Goal: Find contact information: Obtain details needed to contact an individual or organization

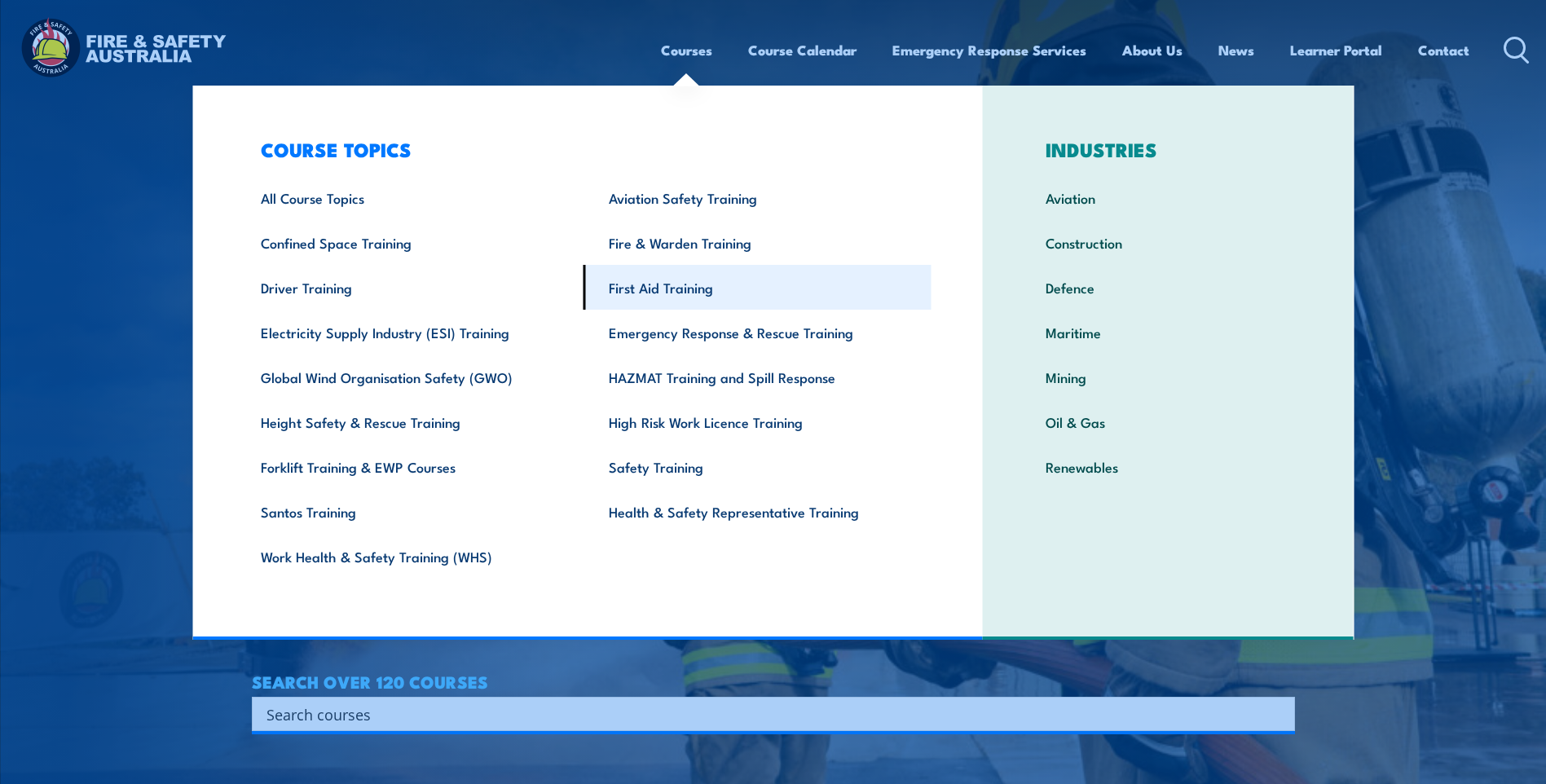
click at [681, 287] on link "First Aid Training" at bounding box center [758, 287] width 348 height 45
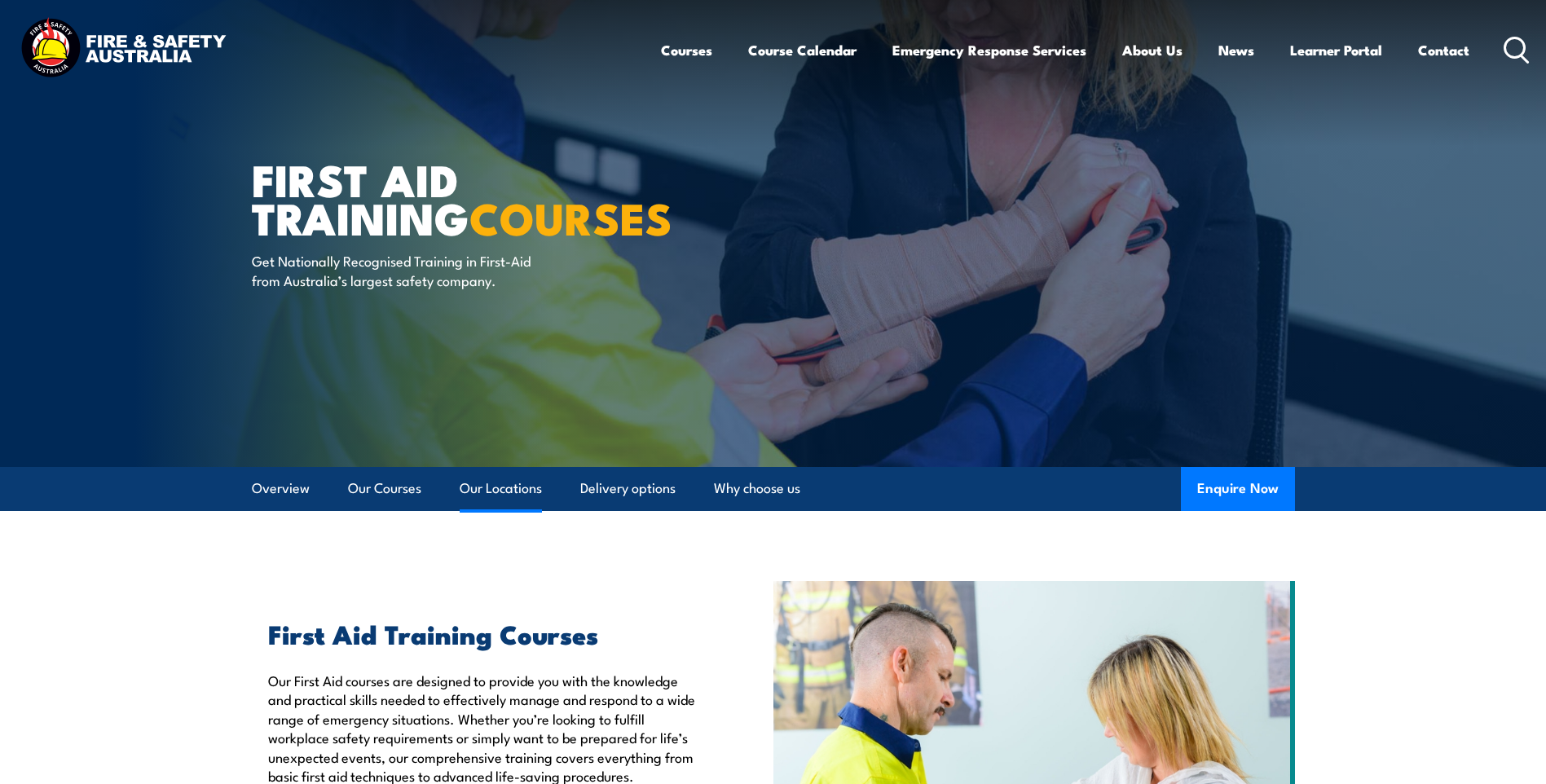
click at [512, 486] on link "Our Locations" at bounding box center [501, 489] width 83 height 43
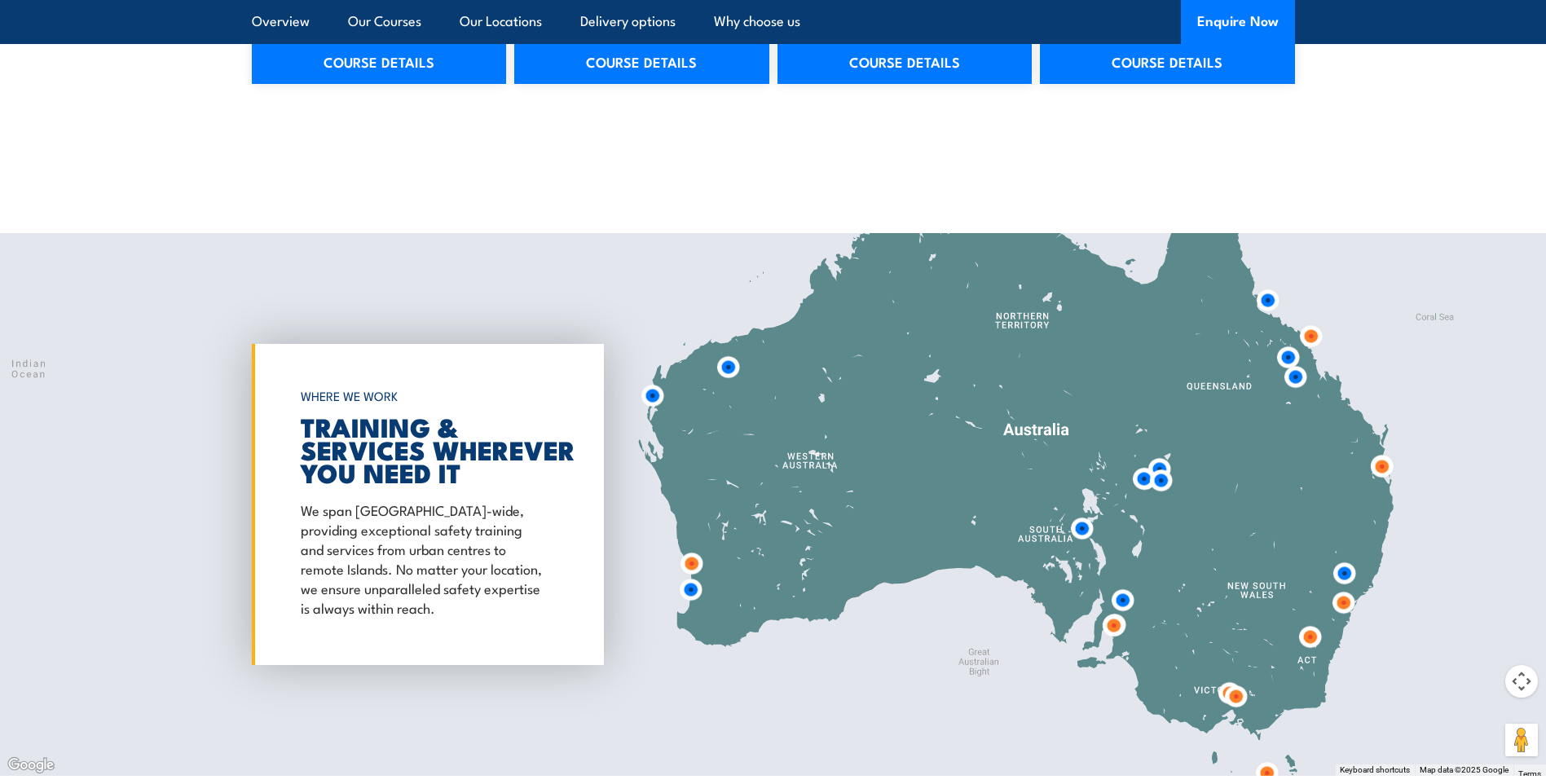
scroll to position [2919, 0]
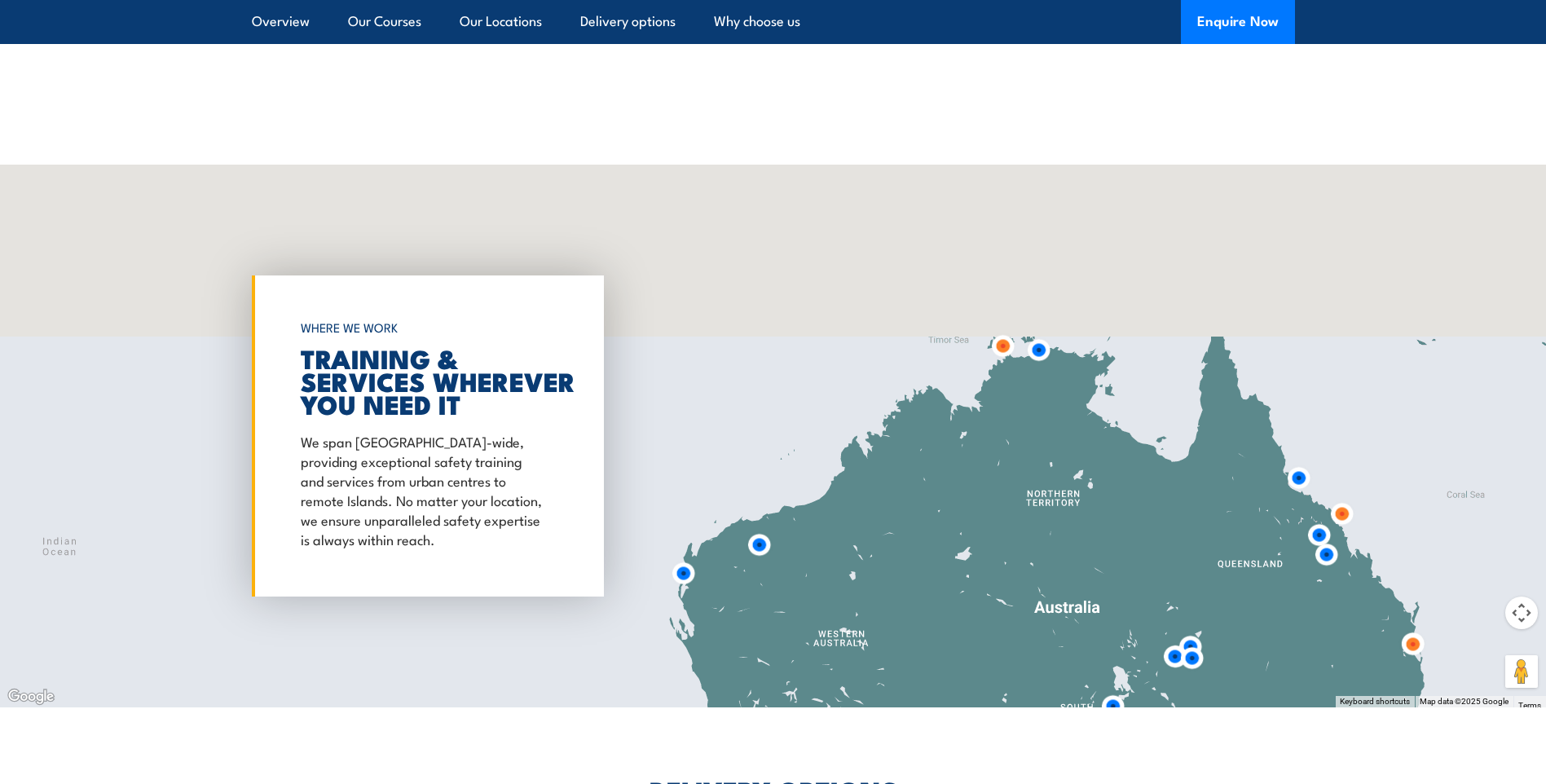
drag, startPoint x: 979, startPoint y: 246, endPoint x: 1011, endPoint y: 494, distance: 250.1
click at [1011, 494] on div at bounding box center [773, 436] width 1546 height 543
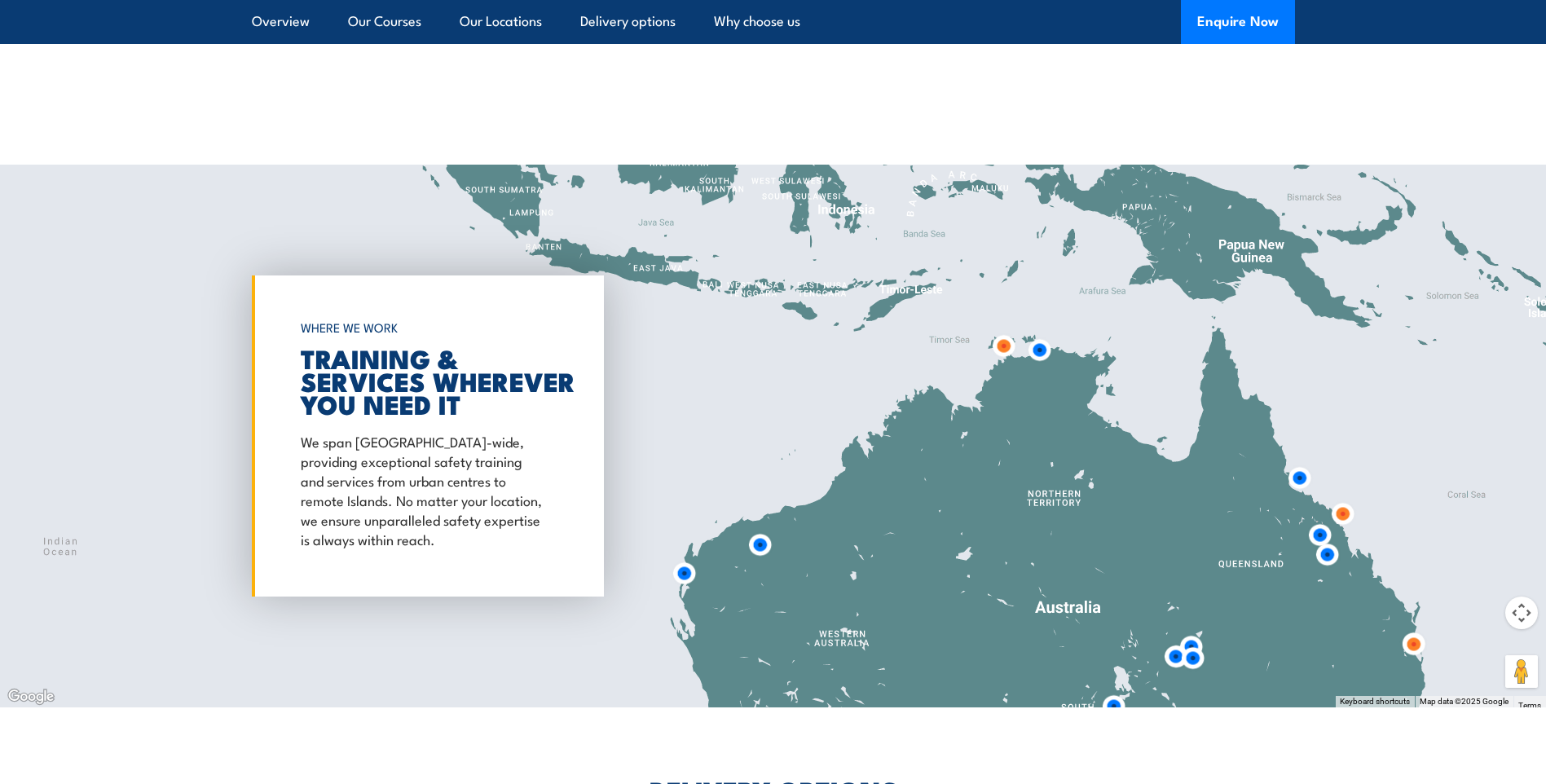
click at [1042, 353] on img at bounding box center [1039, 350] width 43 height 43
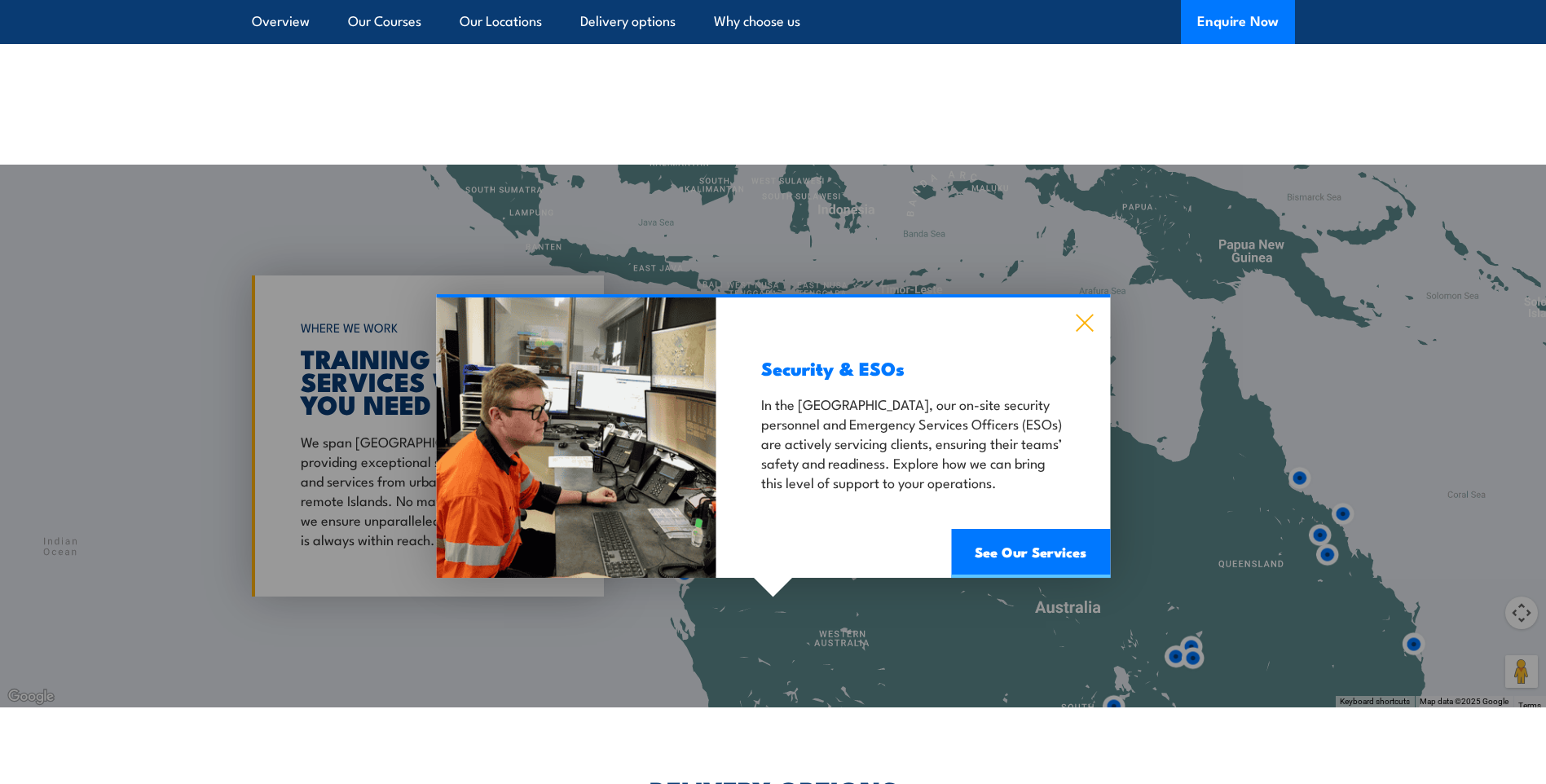
click at [1079, 329] on icon at bounding box center [1083, 323] width 17 height 17
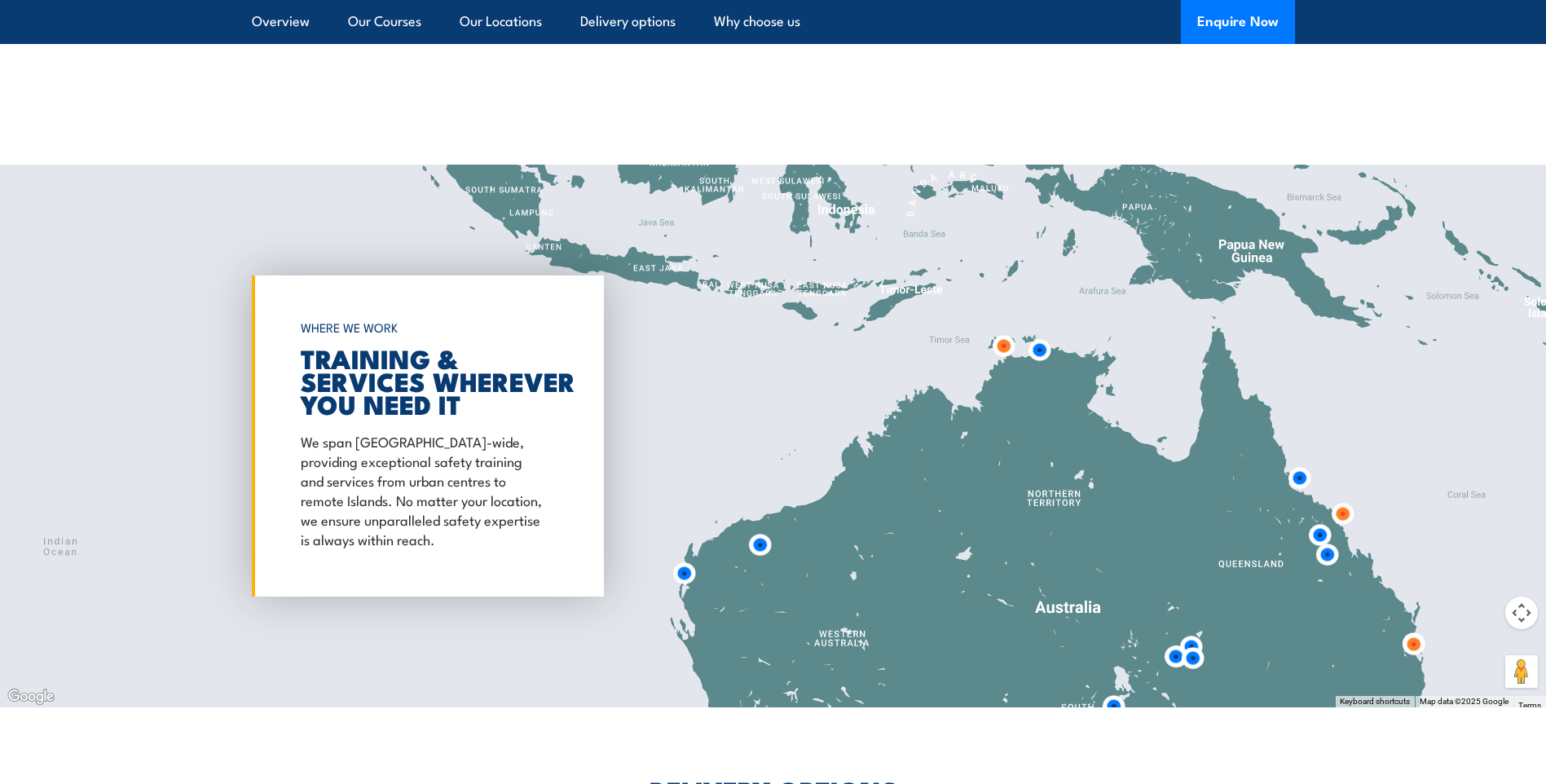
click at [1041, 348] on img at bounding box center [1039, 350] width 43 height 43
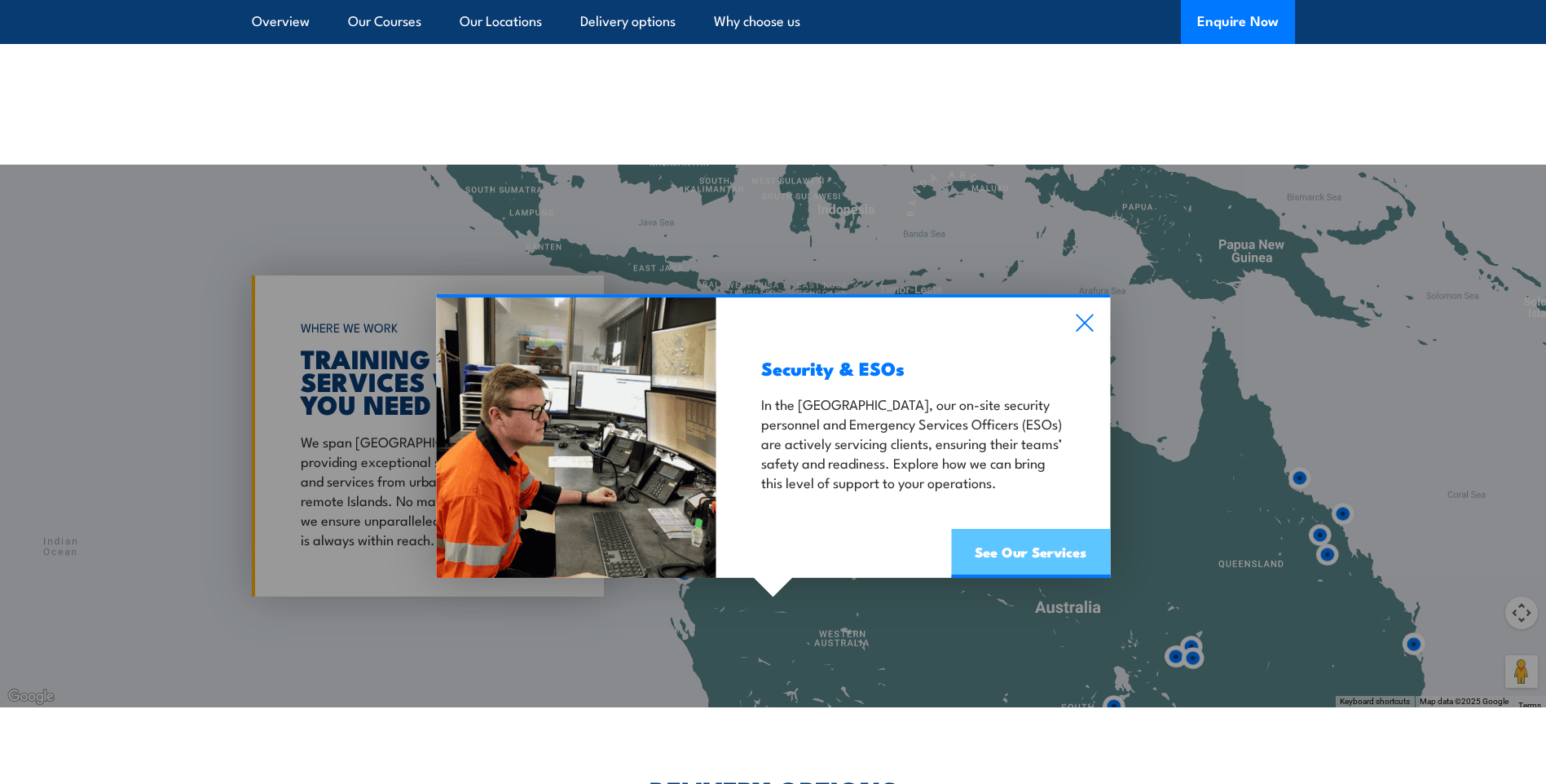
click at [1007, 546] on link "See Our Services" at bounding box center [1029, 553] width 158 height 49
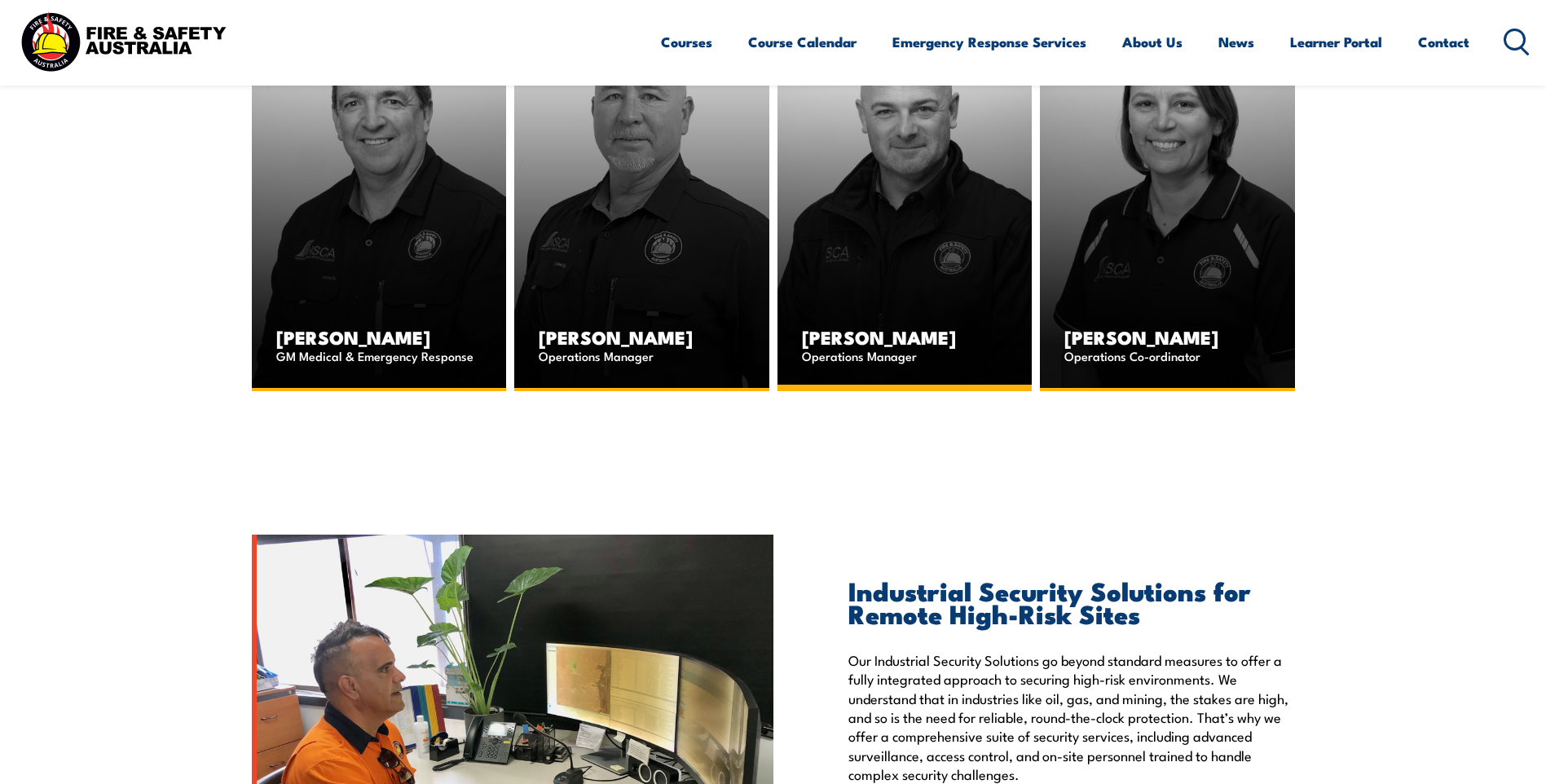
scroll to position [2184, 0]
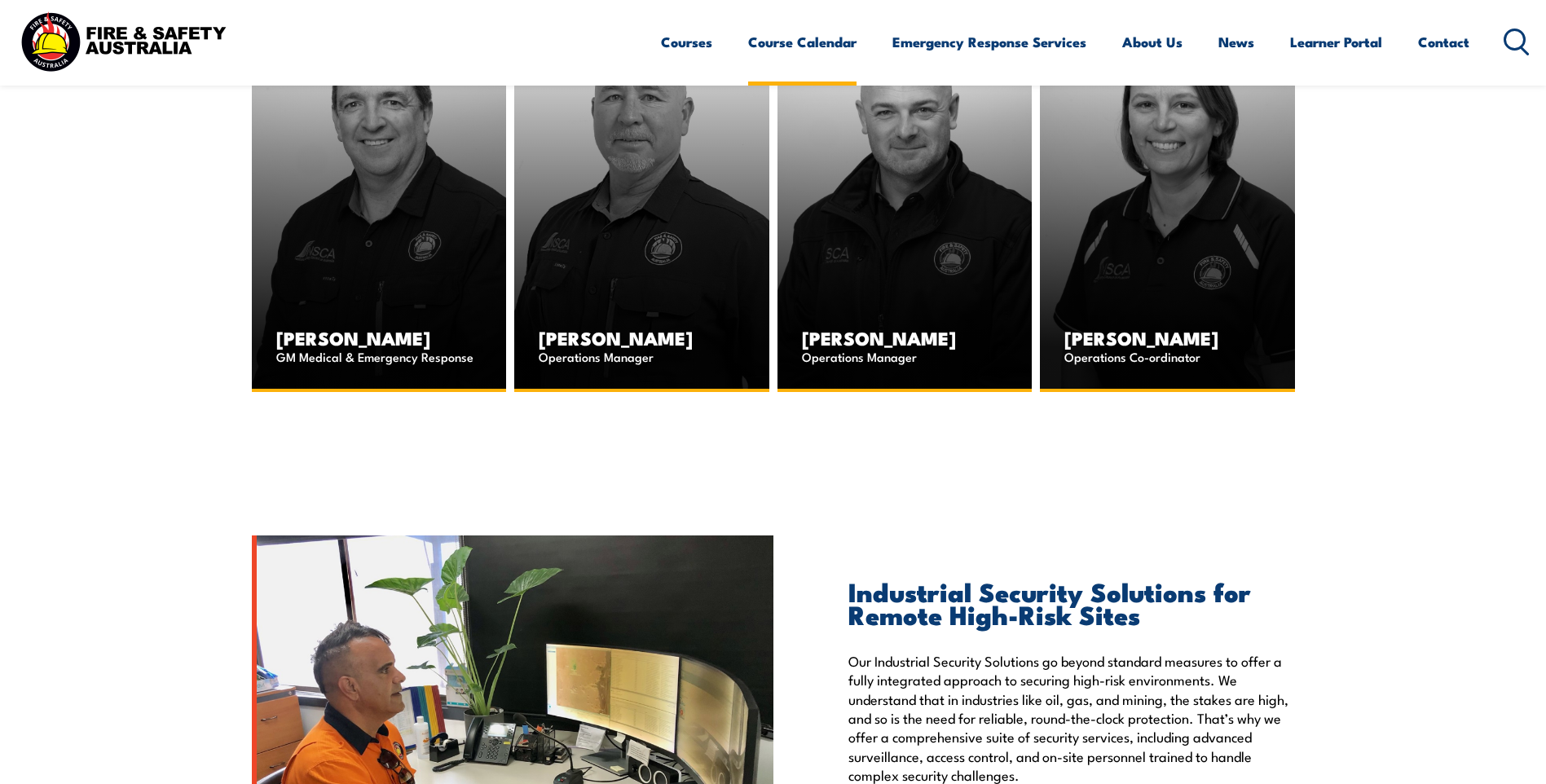
click at [820, 35] on link "Course Calendar" at bounding box center [802, 42] width 108 height 43
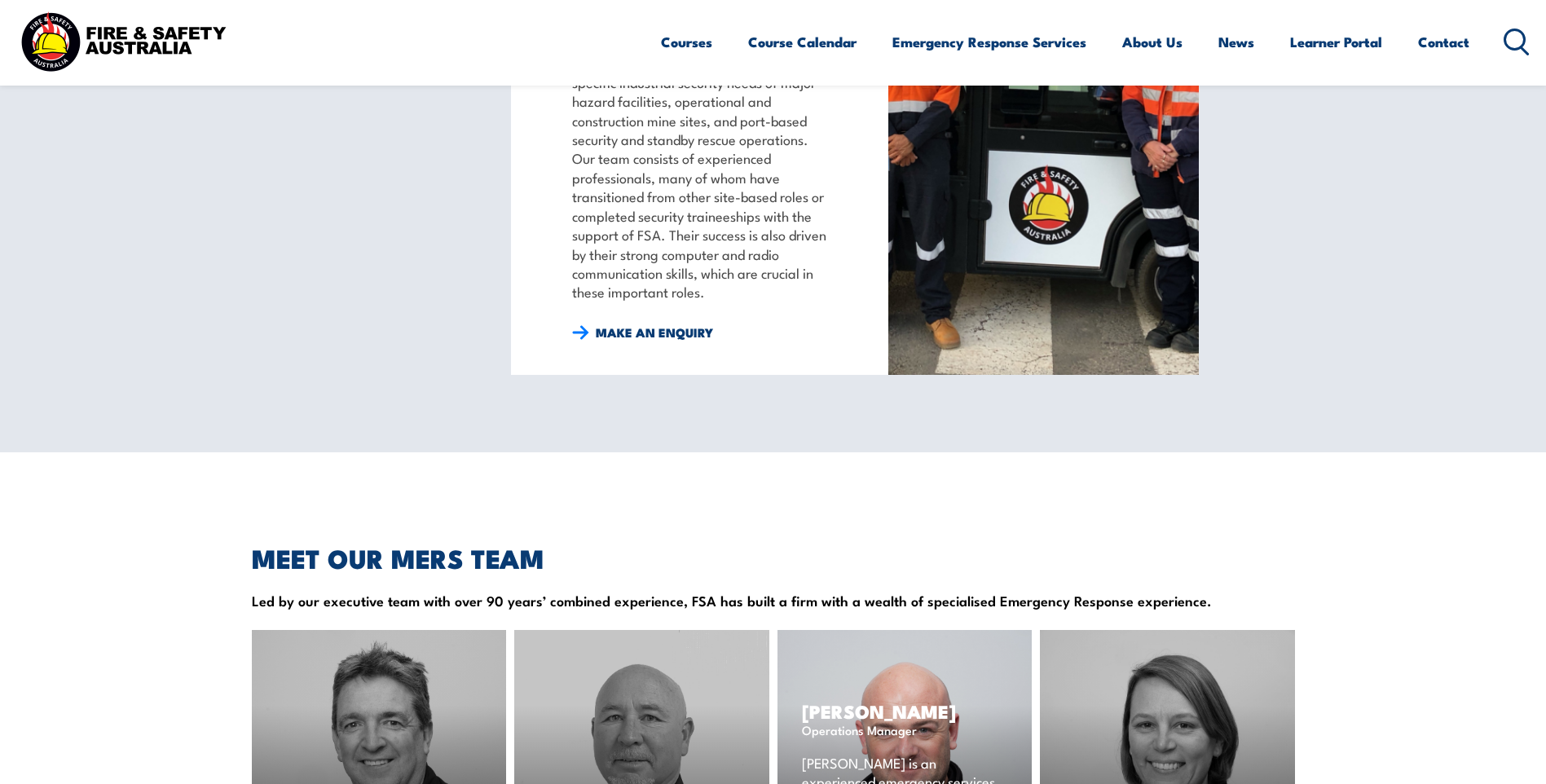
scroll to position [1532, 0]
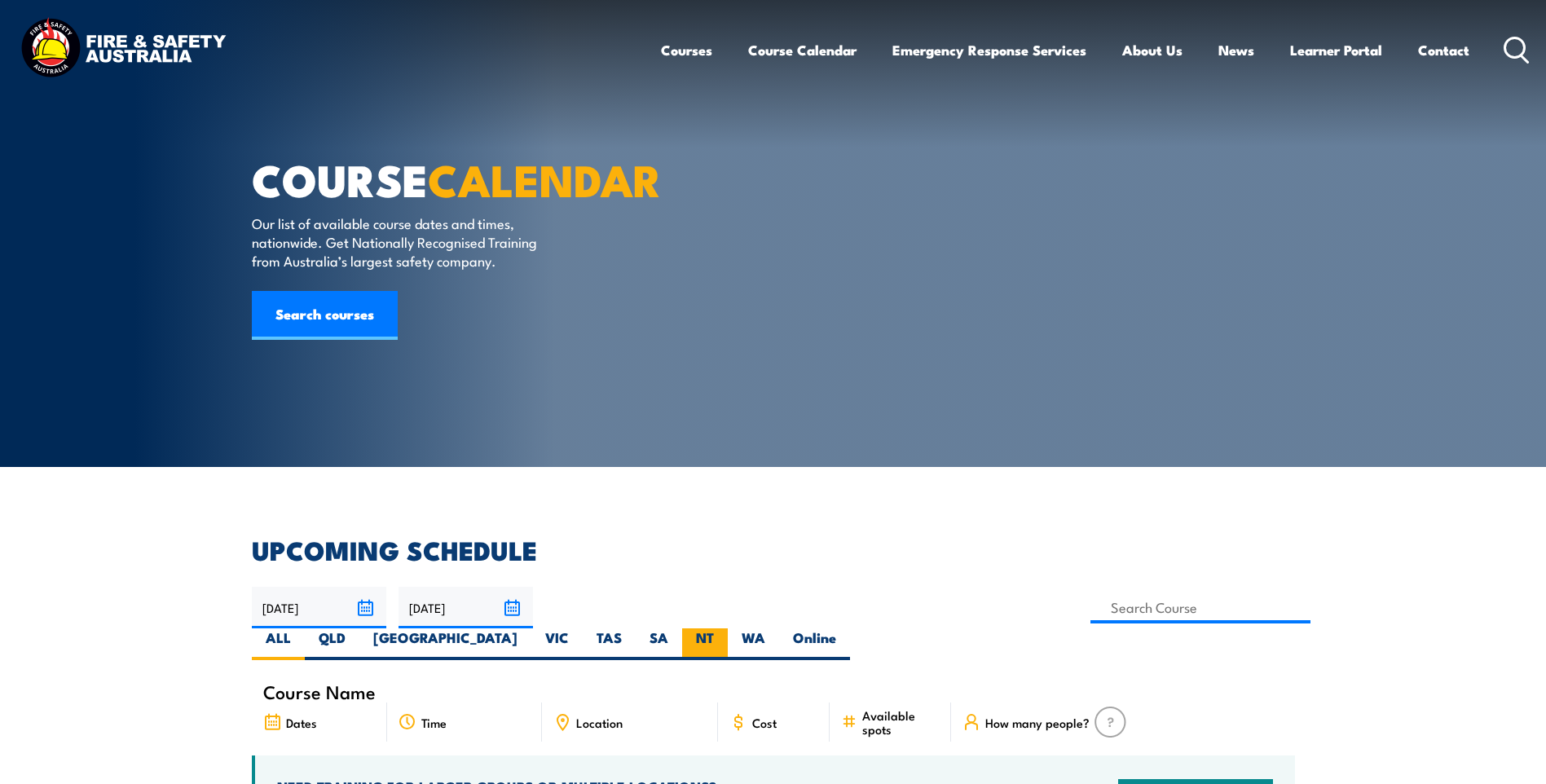
click at [728, 629] on label "NT" at bounding box center [705, 644] width 45 height 31
click at [724, 629] on input "NT" at bounding box center [718, 633] width 11 height 11
radio input "true"
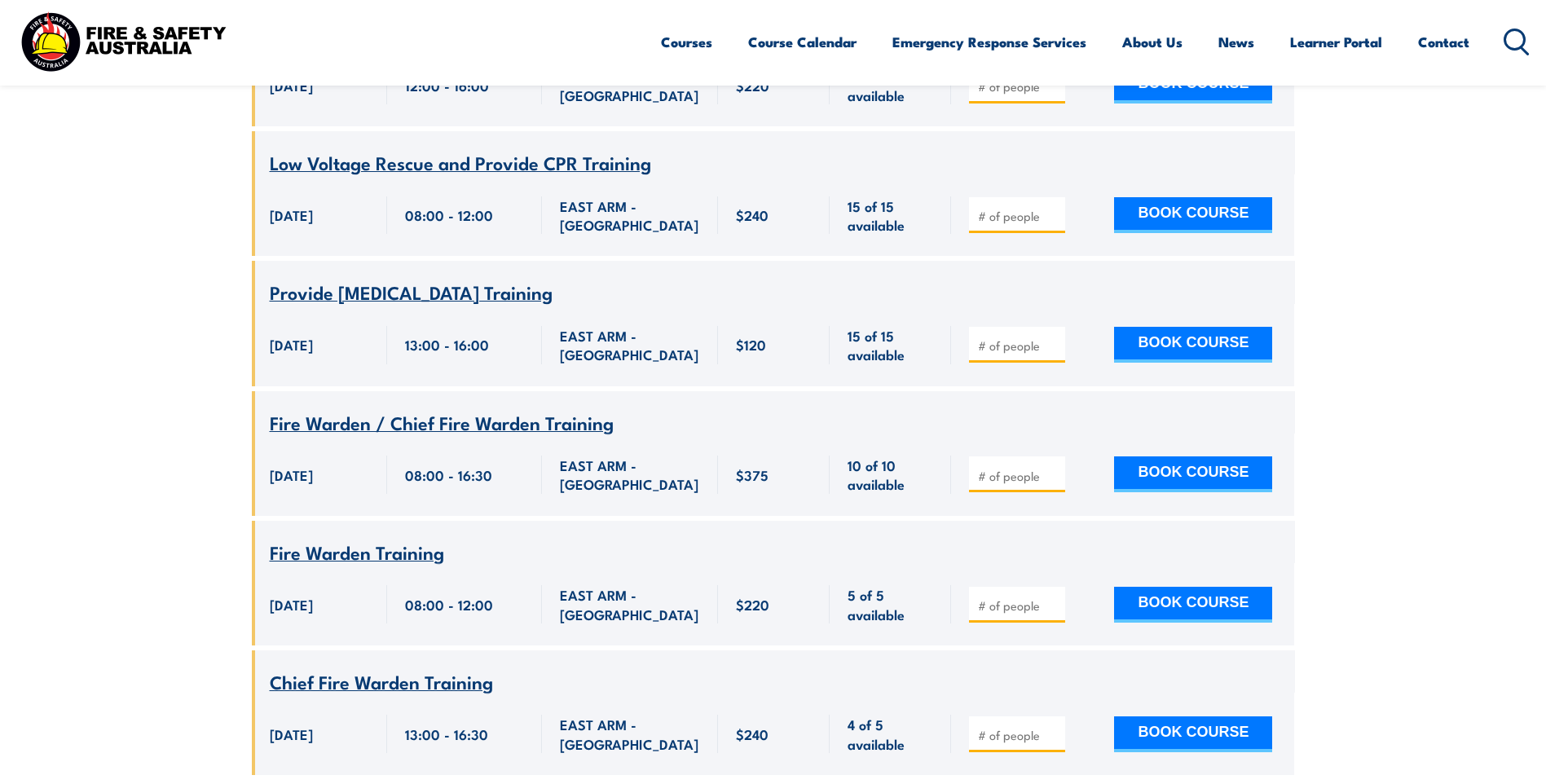
scroll to position [4338, 0]
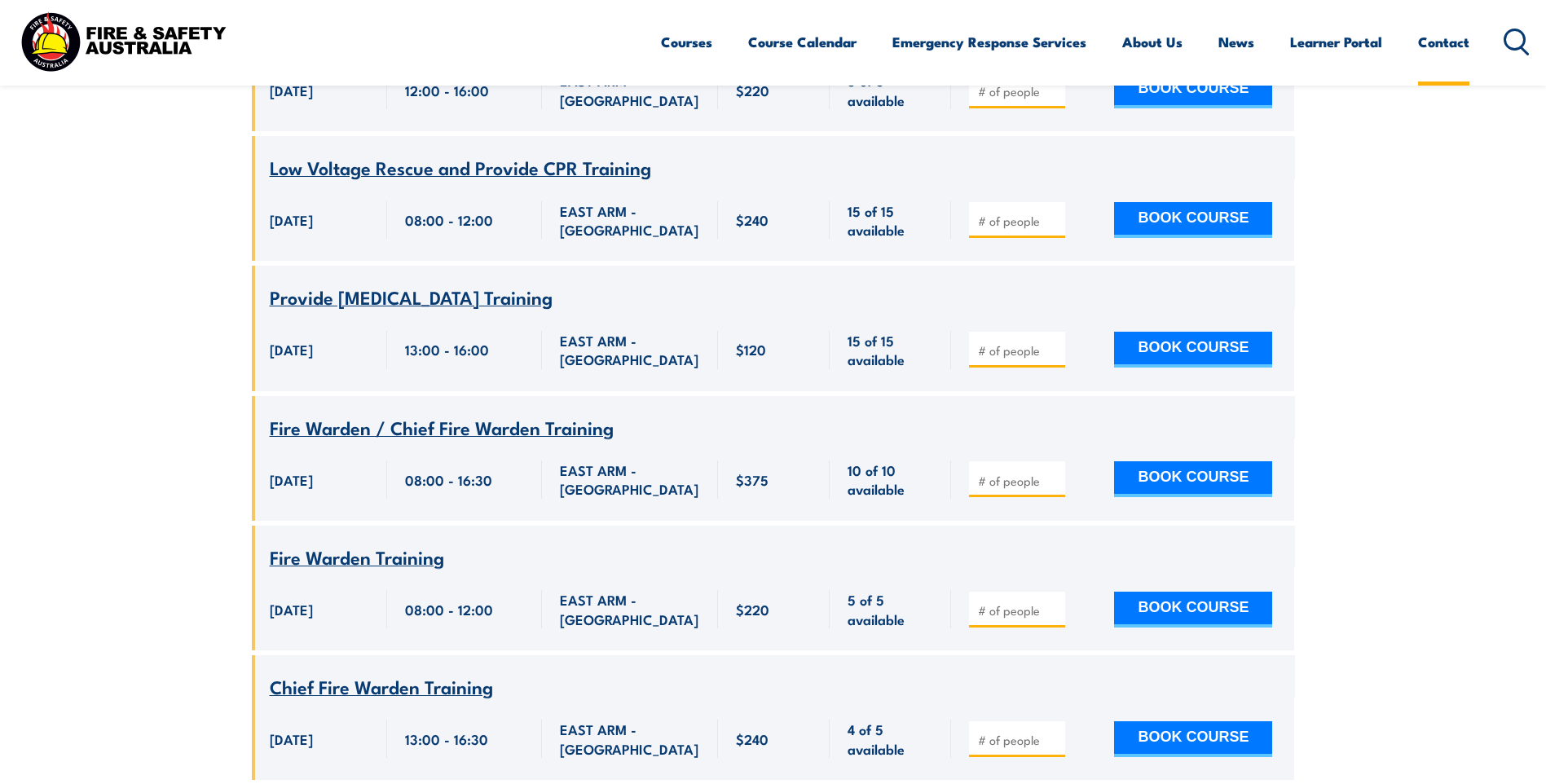
click at [1446, 40] on link "Contact" at bounding box center [1444, 42] width 51 height 43
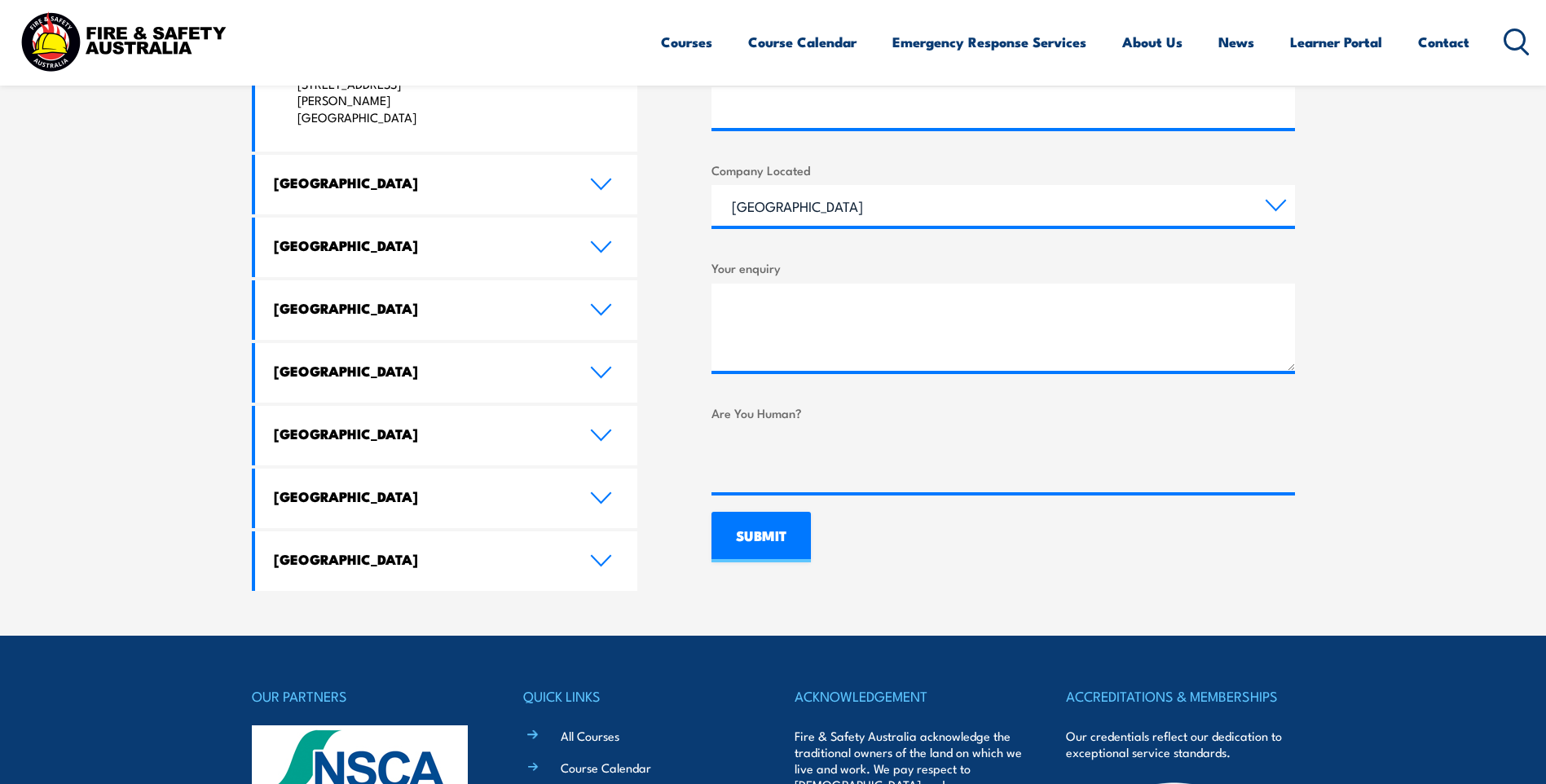
scroll to position [896, 0]
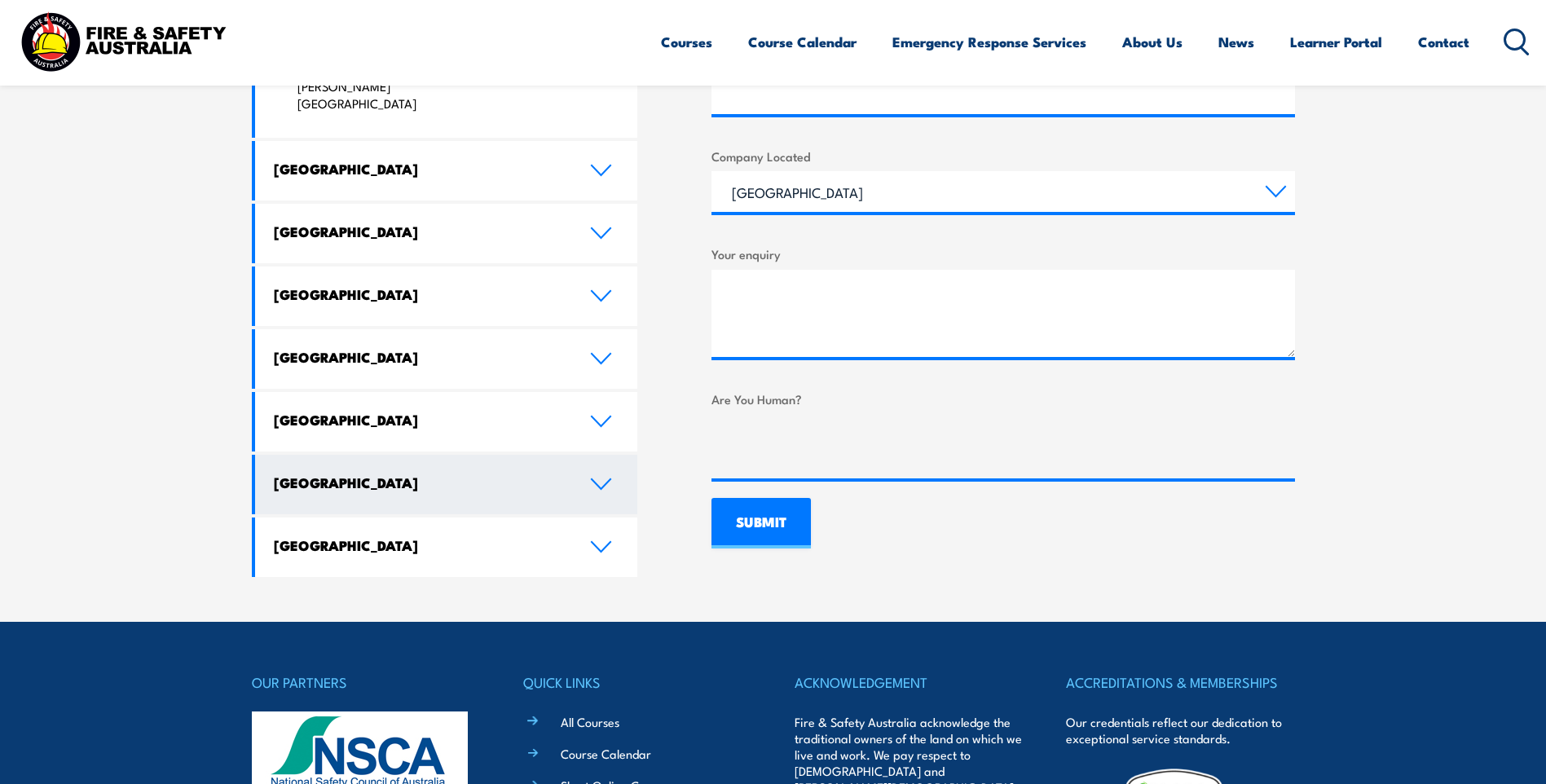
click at [609, 454] on link "[GEOGRAPHIC_DATA]" at bounding box center [446, 484] width 383 height 59
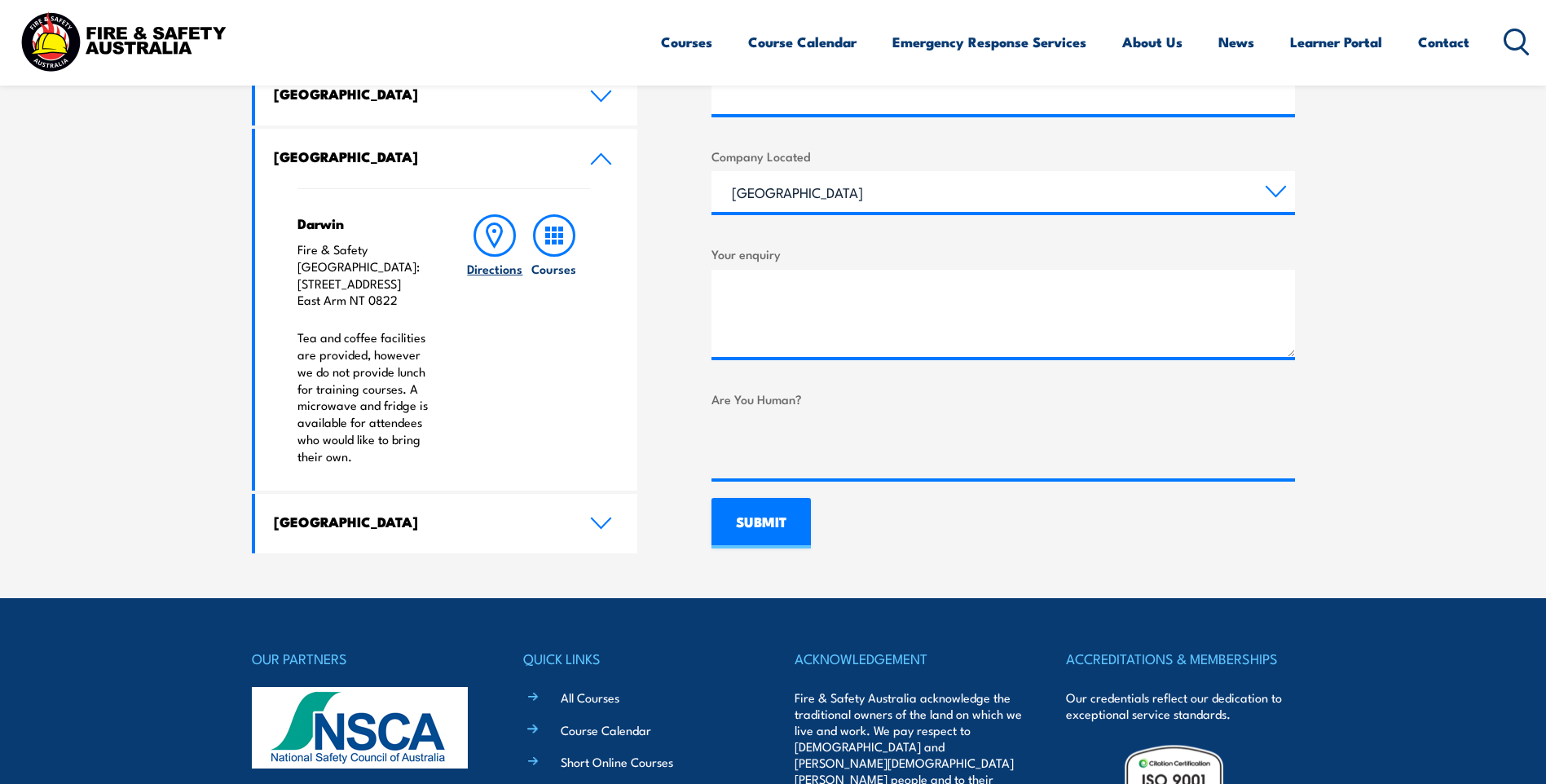
click at [491, 230] on icon at bounding box center [494, 235] width 42 height 42
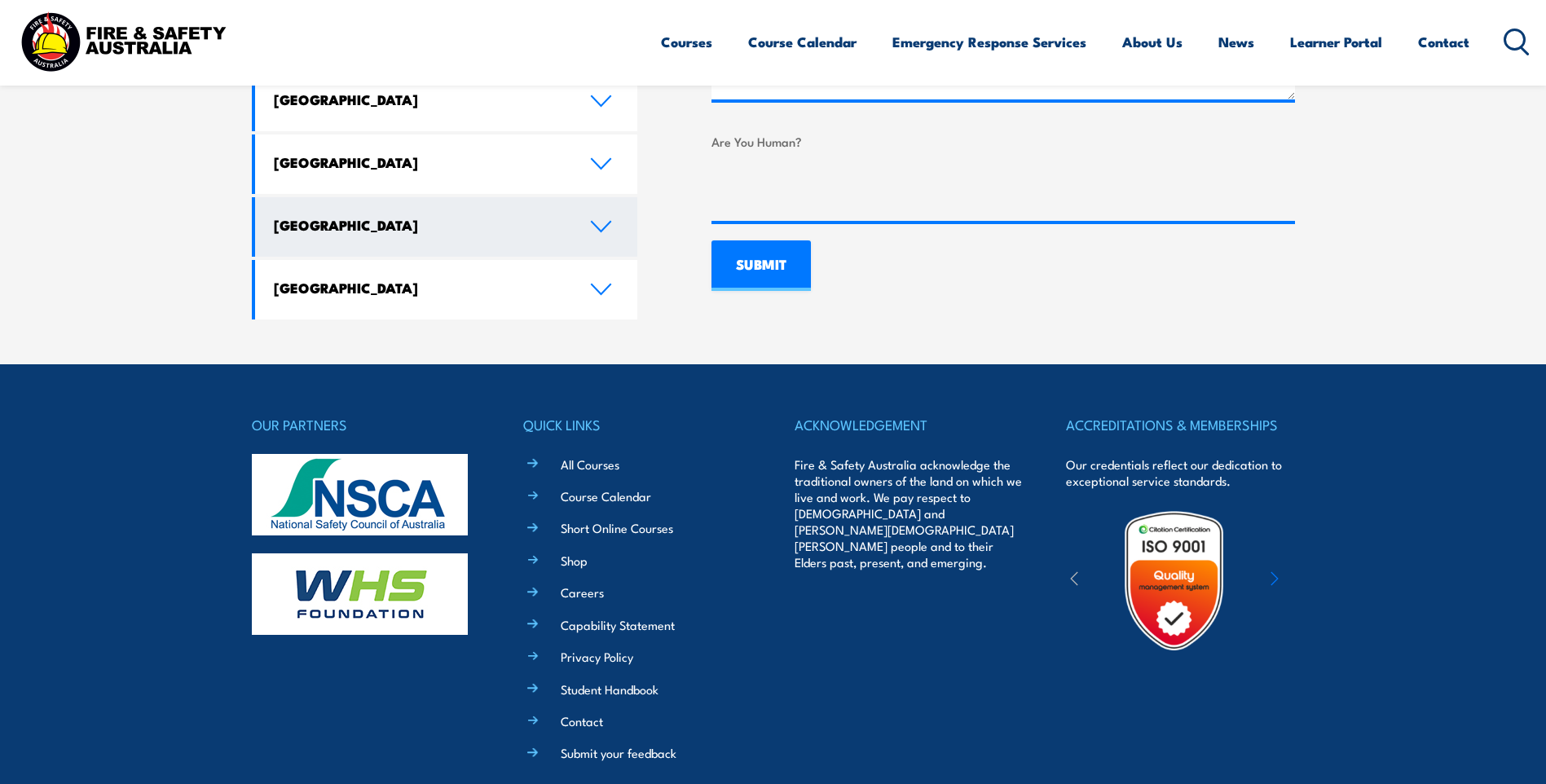
click at [396, 215] on h4 "[GEOGRAPHIC_DATA]" at bounding box center [419, 224] width 291 height 18
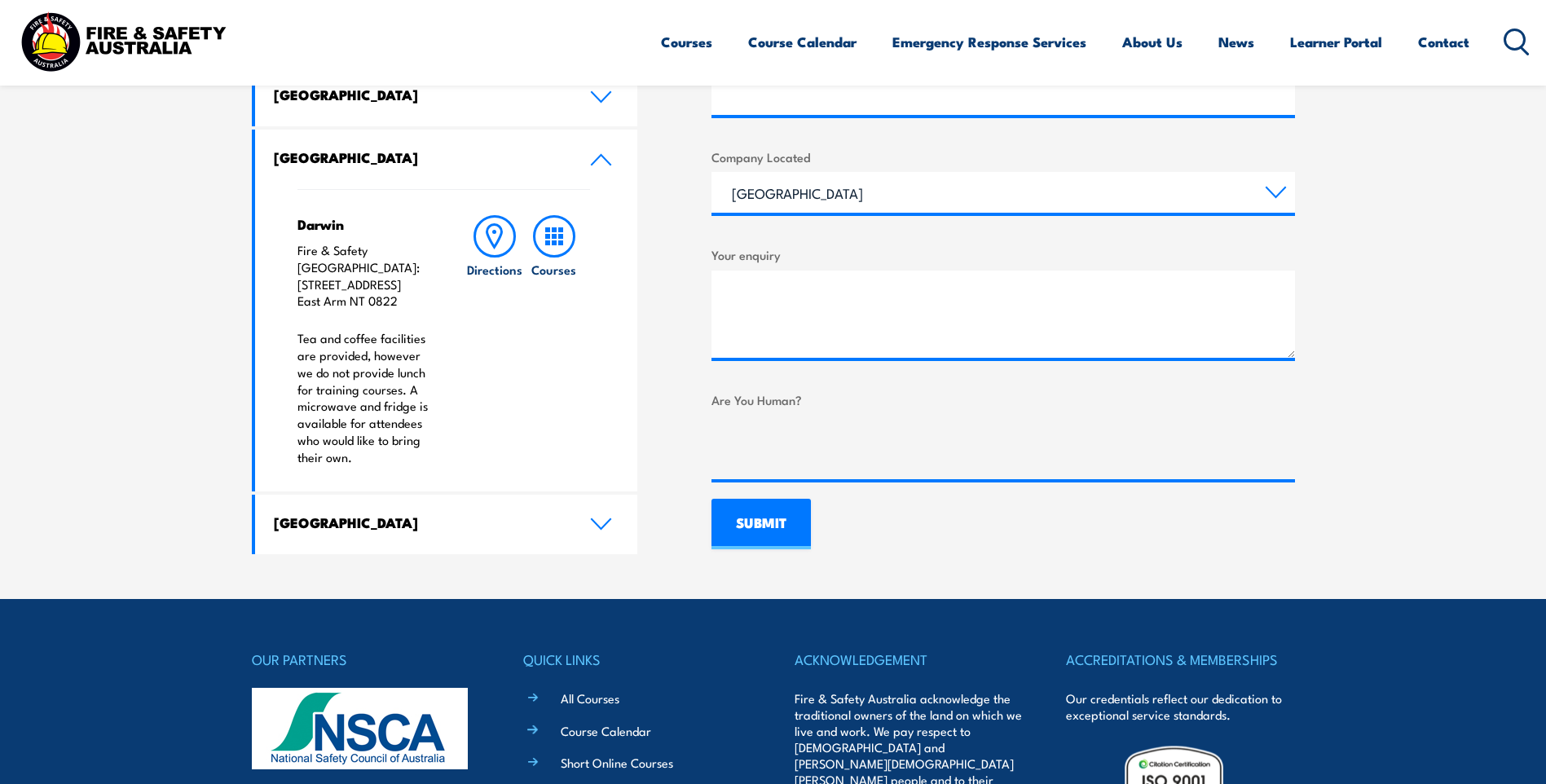
scroll to position [894, 0]
